Goal: Task Accomplishment & Management: Manage account settings

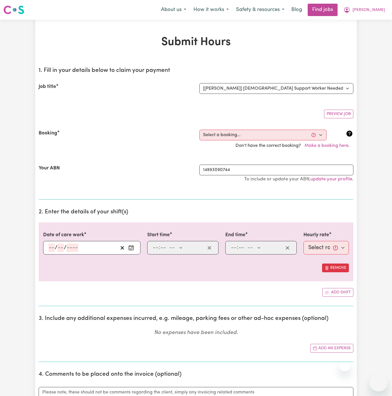
select select "14628"
click at [380, 10] on span "[PERSON_NAME]" at bounding box center [369, 10] width 32 height 6
click at [374, 44] on link "Logout" at bounding box center [366, 43] width 45 height 11
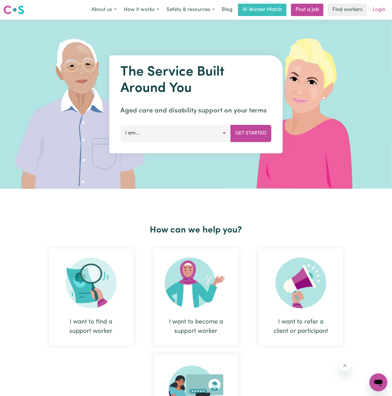
click at [381, 9] on link "Login" at bounding box center [378, 10] width 19 height 12
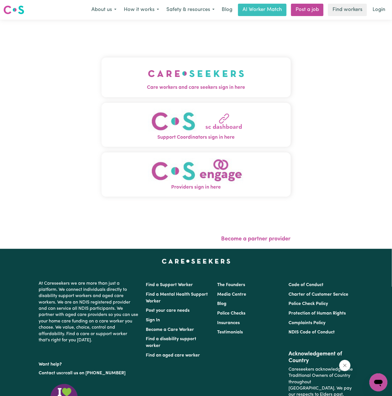
click at [213, 62] on button "Care workers and care seekers sign in here" at bounding box center [196, 78] width 189 height 40
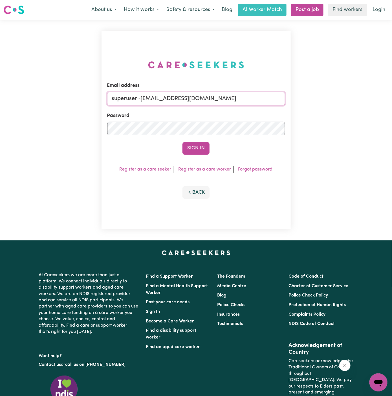
click at [231, 102] on input "superuser~[EMAIL_ADDRESS][DOMAIN_NAME]" at bounding box center [196, 99] width 178 height 14
drag, startPoint x: 141, startPoint y: 98, endPoint x: 263, endPoint y: 100, distance: 122.5
click at [263, 100] on input "superuser~[EMAIL_ADDRESS][DOMAIN_NAME]" at bounding box center [196, 99] width 178 height 14
type input "[EMAIL_ADDRESS][DOMAIN_NAME]"
click at [204, 154] on button "Sign In" at bounding box center [196, 148] width 27 height 12
